Goal: Information Seeking & Learning: Learn about a topic

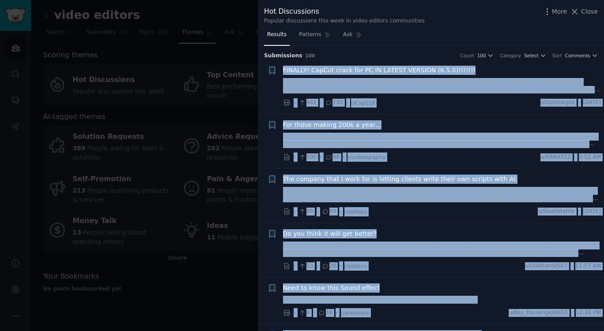
scroll to position [1544, 0]
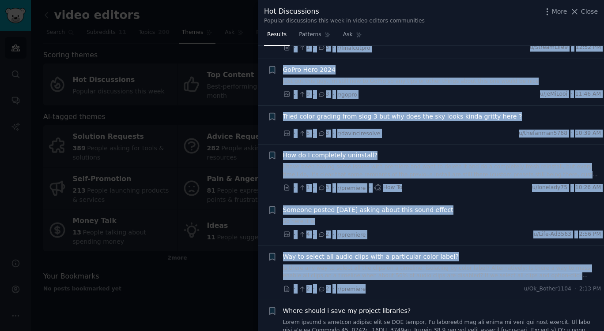
click at [588, 11] on span "Close" at bounding box center [589, 11] width 17 height 9
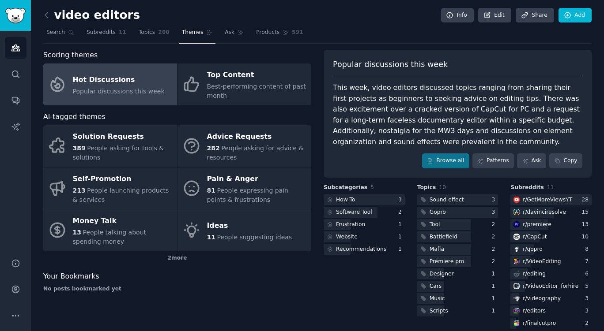
click at [248, 178] on div "Pain & Anger" at bounding box center [257, 179] width 100 height 14
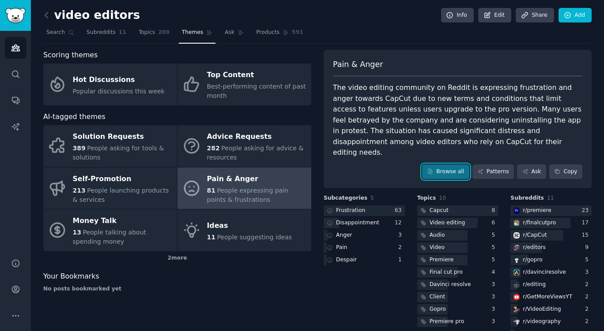
click at [454, 165] on link "Browse all" at bounding box center [445, 172] width 47 height 15
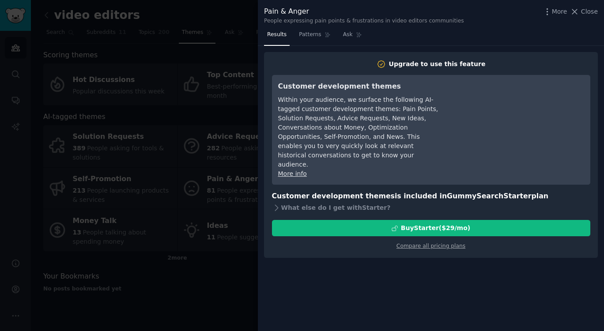
click at [593, 9] on span "Close" at bounding box center [589, 11] width 17 height 9
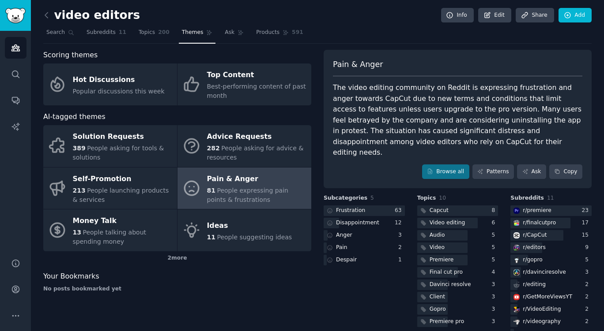
click at [119, 92] on span "Popular discussions this week" at bounding box center [119, 91] width 92 height 7
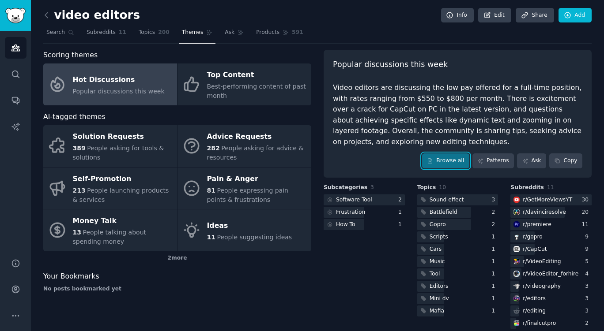
click at [457, 154] on link "Browse all" at bounding box center [445, 161] width 47 height 15
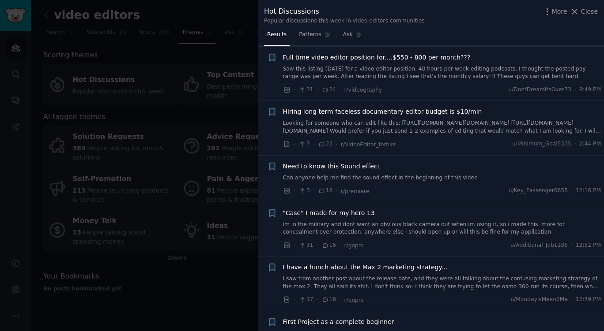
scroll to position [309, 0]
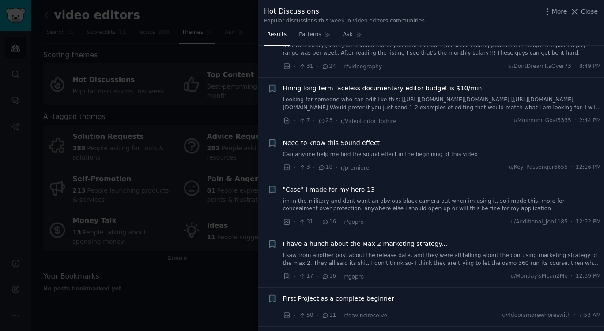
click at [588, 11] on span "Close" at bounding box center [589, 11] width 17 height 9
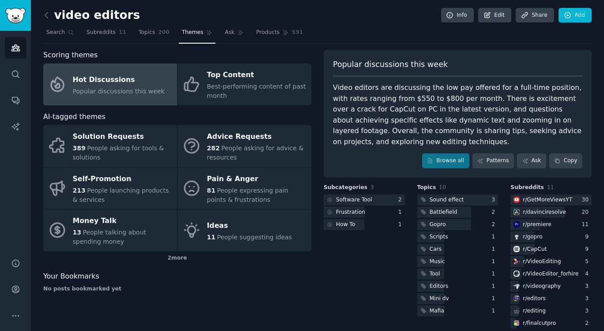
click at [48, 20] on link at bounding box center [48, 15] width 11 height 14
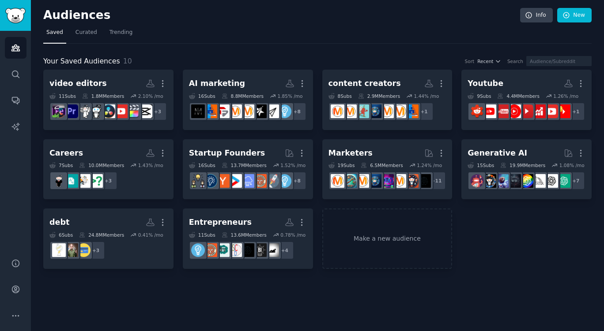
click at [369, 165] on div "6.5M Members" at bounding box center [381, 165] width 42 height 6
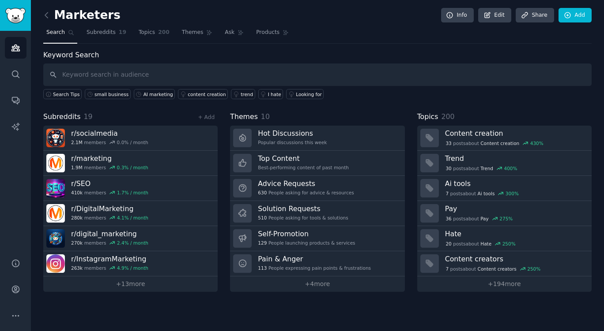
click at [307, 145] on div "Popular discussions this week" at bounding box center [292, 142] width 69 height 6
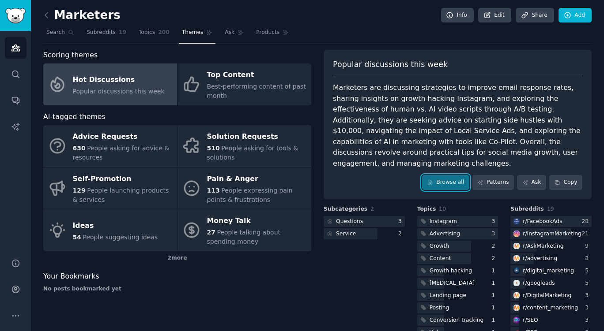
click at [443, 175] on link "Browse all" at bounding box center [445, 182] width 47 height 15
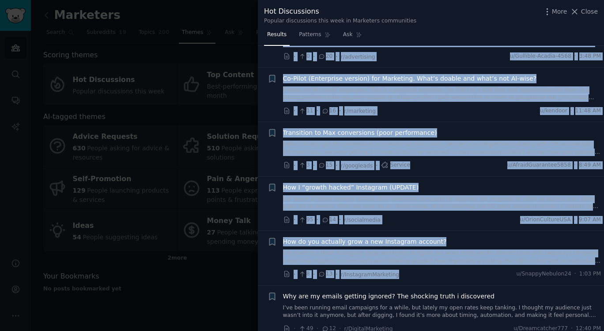
scroll to position [265, 0]
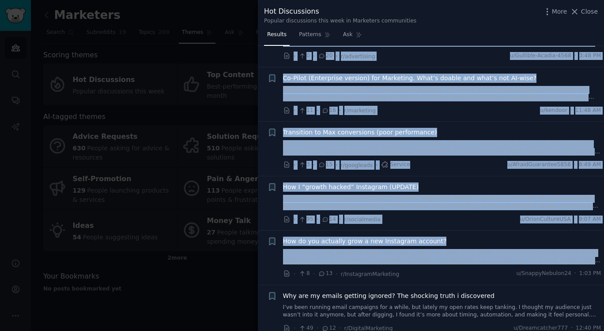
drag, startPoint x: 279, startPoint y: 67, endPoint x: 590, endPoint y: 266, distance: 369.9
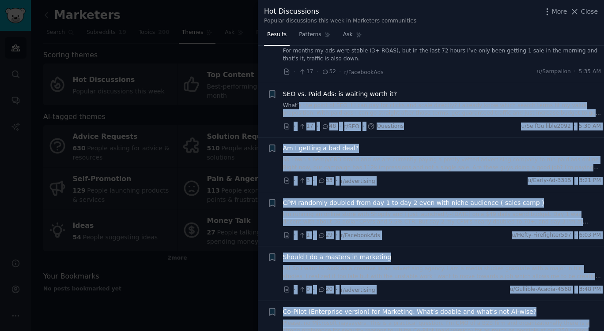
scroll to position [0, 0]
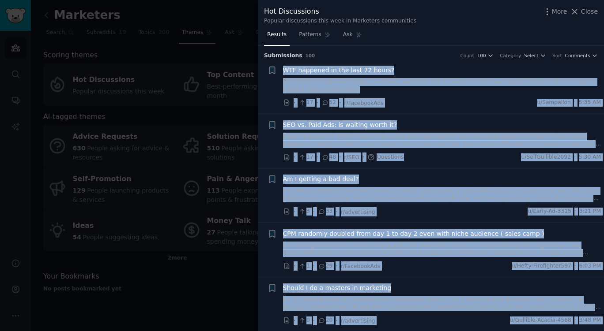
drag, startPoint x: 600, startPoint y: 272, endPoint x: 282, endPoint y: 72, distance: 375.2
copy ul "LOR ipsumdol si ame cons 12 adipi? Eli seddoe te inc utla etdolo (9+ MAGN), ali…"
click at [591, 15] on span "Close" at bounding box center [589, 11] width 17 height 9
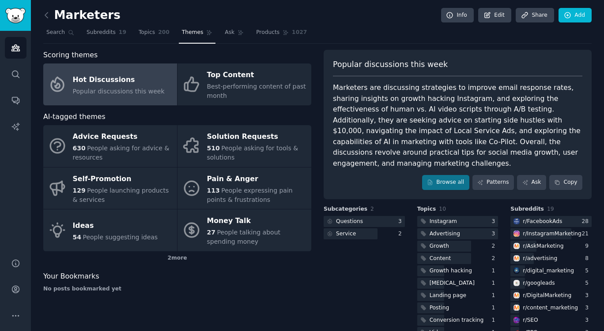
click at [79, 234] on span "54" at bounding box center [77, 237] width 8 height 7
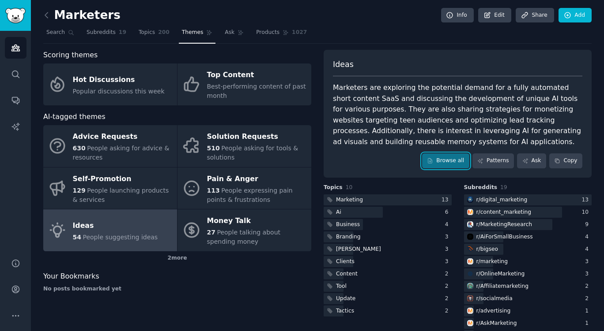
click at [447, 158] on link "Browse all" at bounding box center [445, 161] width 47 height 15
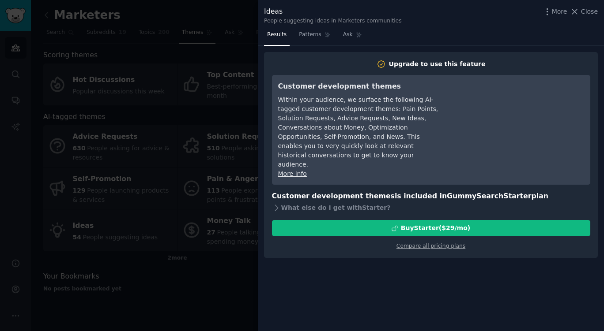
click at [587, 9] on span "Close" at bounding box center [589, 11] width 17 height 9
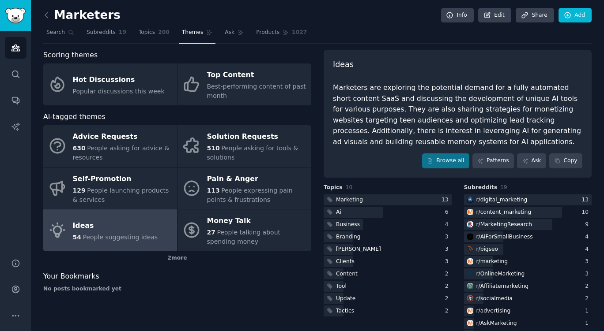
click at [124, 194] on span "People launching products & services" at bounding box center [121, 195] width 96 height 16
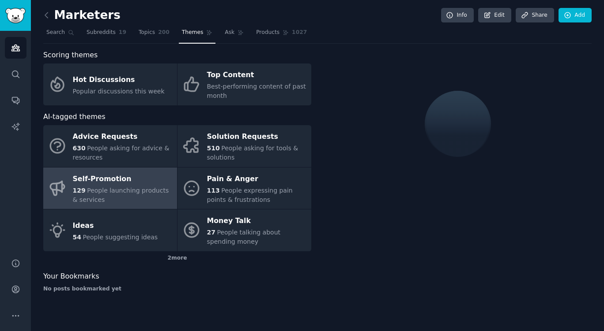
click at [257, 144] on div "510 People asking for tools & solutions" at bounding box center [257, 153] width 100 height 19
